Goal: Check status: Check status

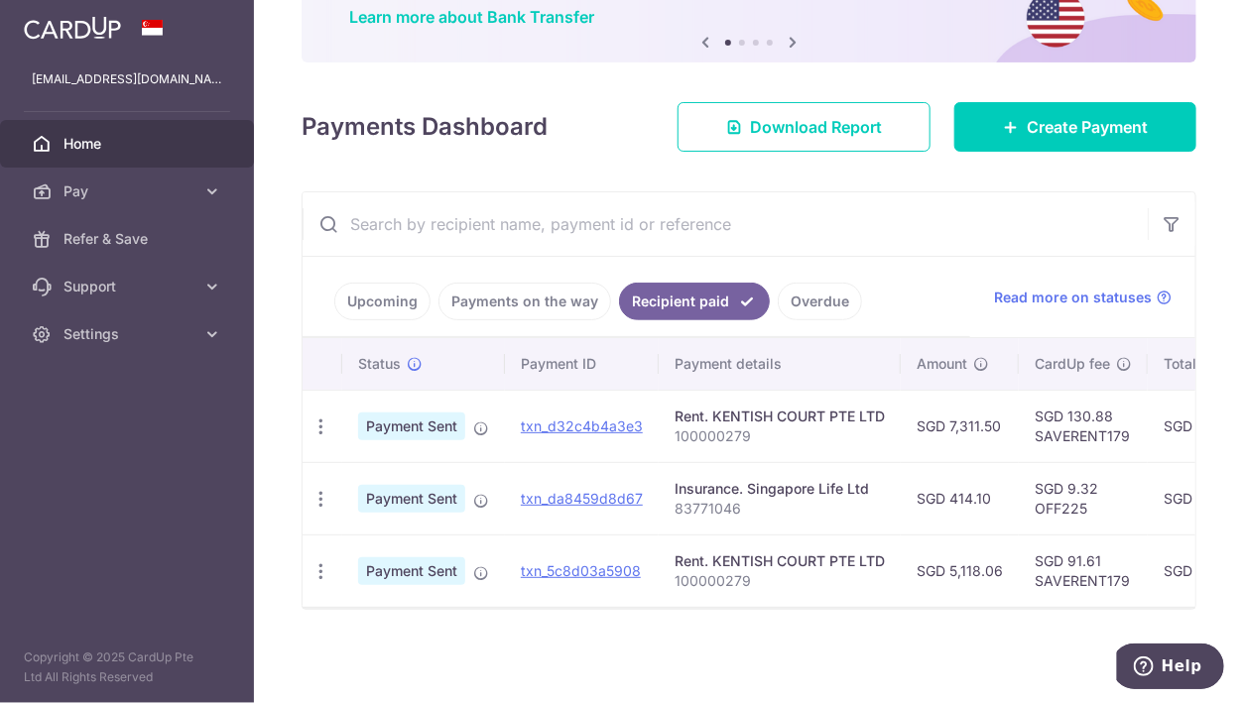
click at [375, 299] on link "Upcoming" at bounding box center [382, 302] width 96 height 38
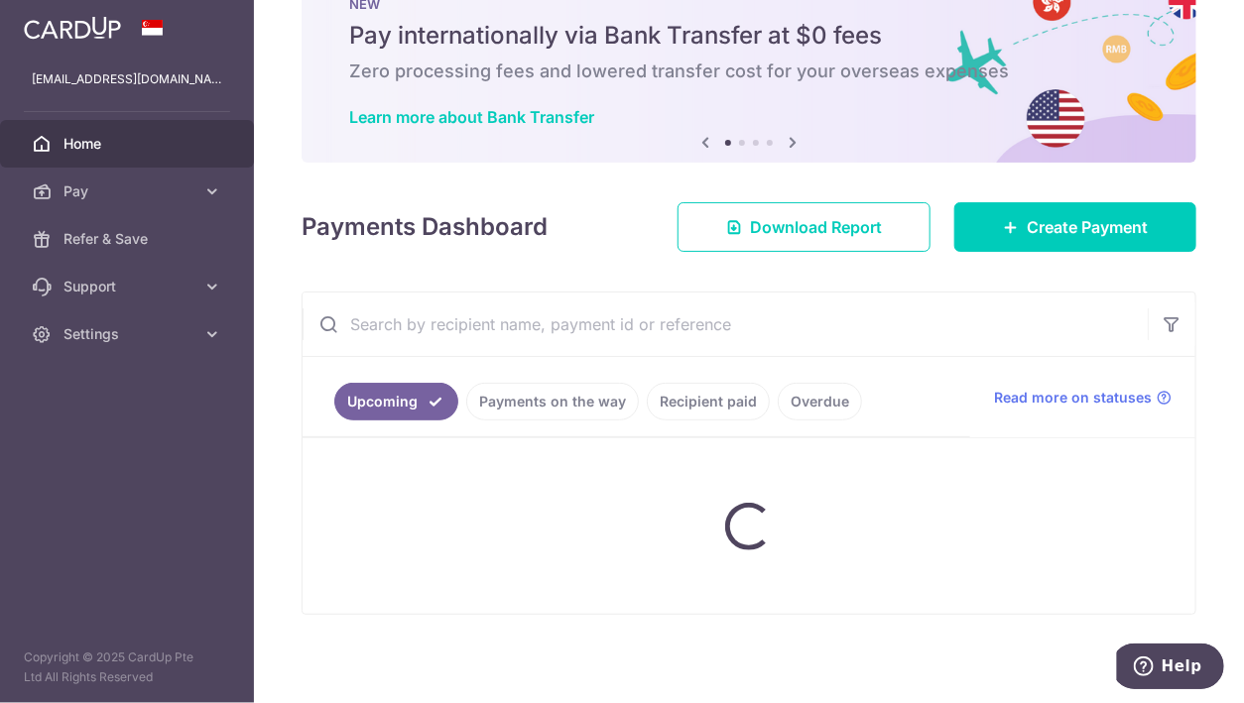
scroll to position [171, 0]
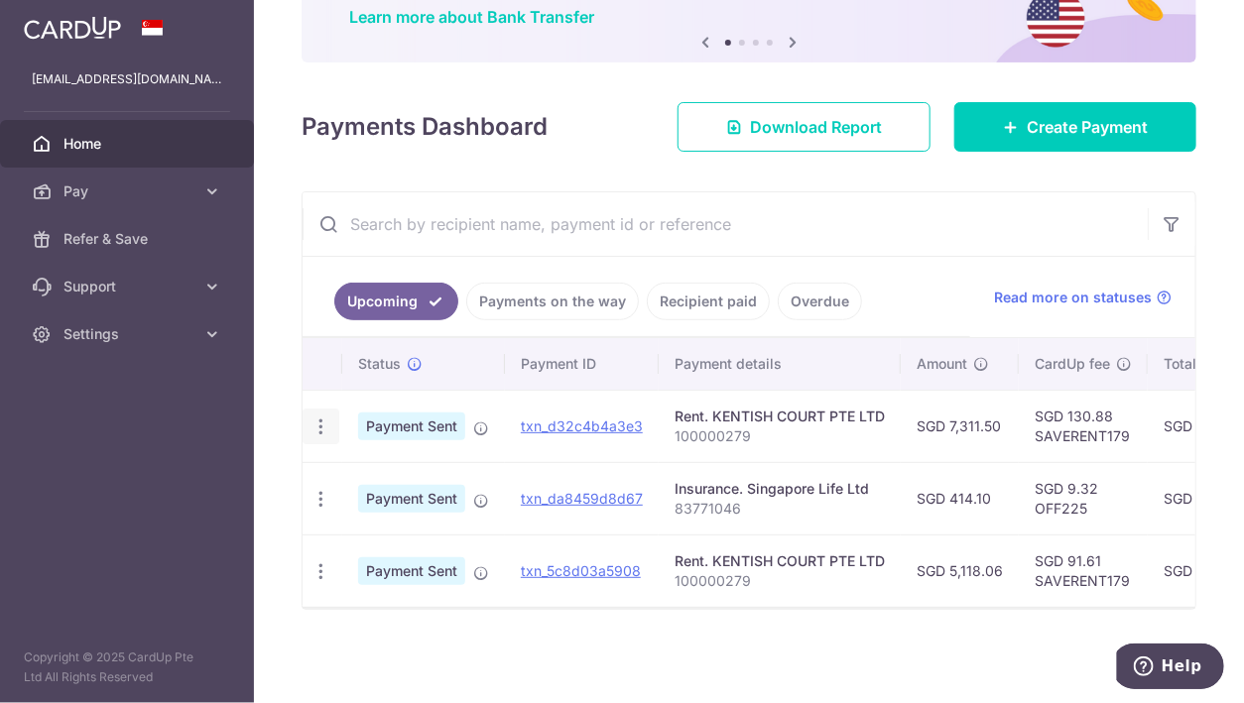
click at [318, 426] on icon "button" at bounding box center [320, 427] width 21 height 21
click at [468, 237] on input "text" at bounding box center [725, 223] width 845 height 63
click at [548, 289] on link "Payments on the way" at bounding box center [552, 302] width 173 height 38
